Goal: Task Accomplishment & Management: Manage account settings

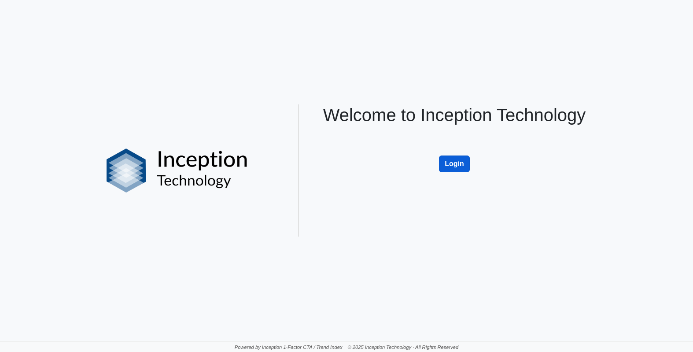
click at [459, 159] on button "Login" at bounding box center [454, 163] width 31 height 17
